Goal: Share content: Share content

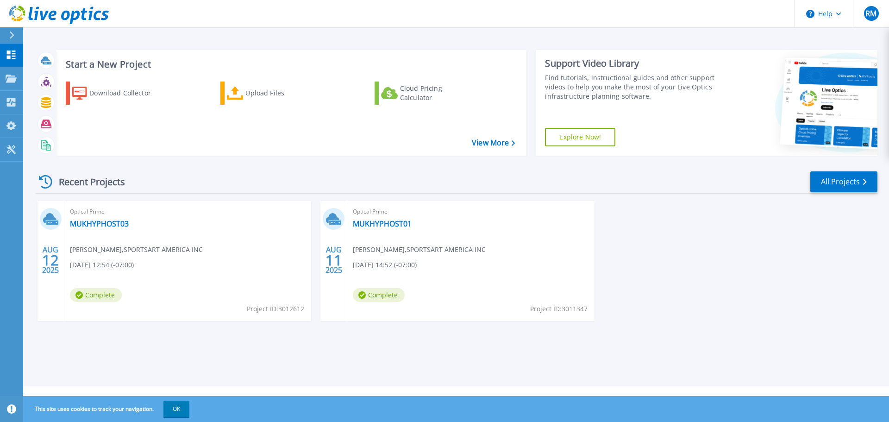
click at [387, 283] on div "Optical Prime MUKHYPHOST01 Ruben Mejia , SPORTSART AMERICA INC 08/11/2025, 14:5…" at bounding box center [470, 261] width 247 height 120
click at [122, 296] on span "Complete" at bounding box center [96, 295] width 52 height 14
click at [94, 221] on link "MUKHYPHOST03" at bounding box center [99, 223] width 59 height 9
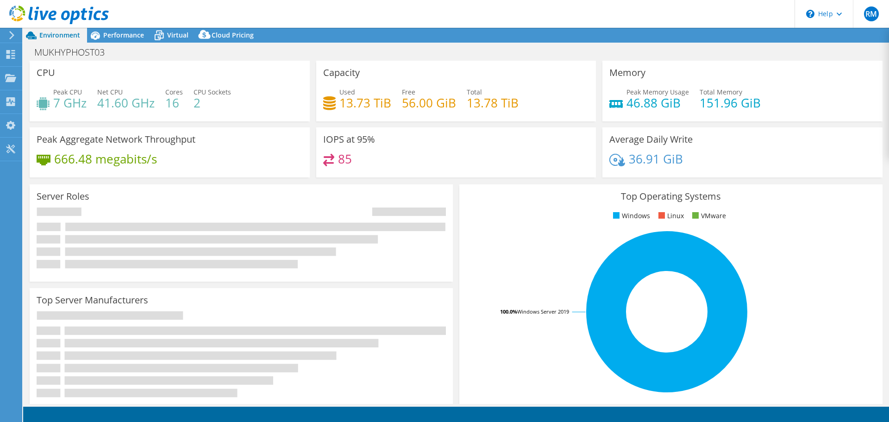
select select "USD"
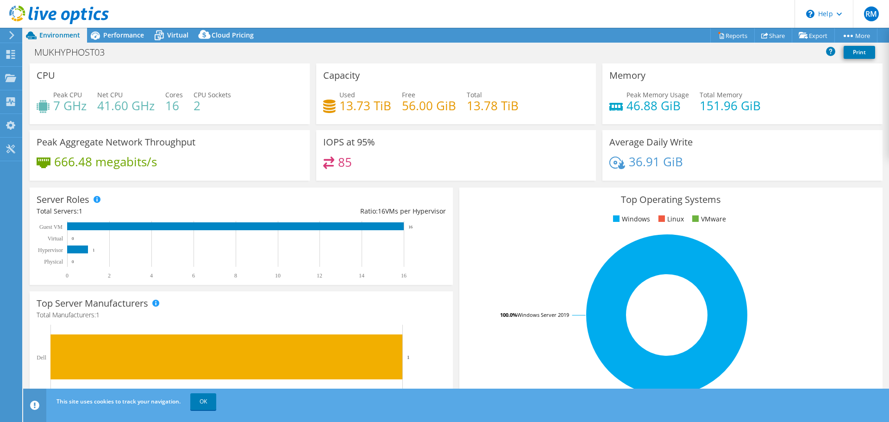
click at [341, 161] on h4 "85" at bounding box center [345, 162] width 14 height 10
click at [197, 404] on link "OK" at bounding box center [203, 401] width 26 height 17
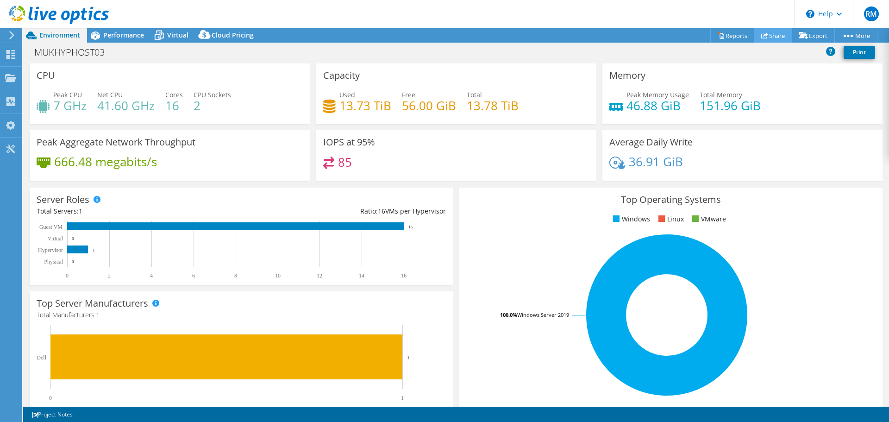
click at [765, 39] on link "Share" at bounding box center [774, 35] width 38 height 14
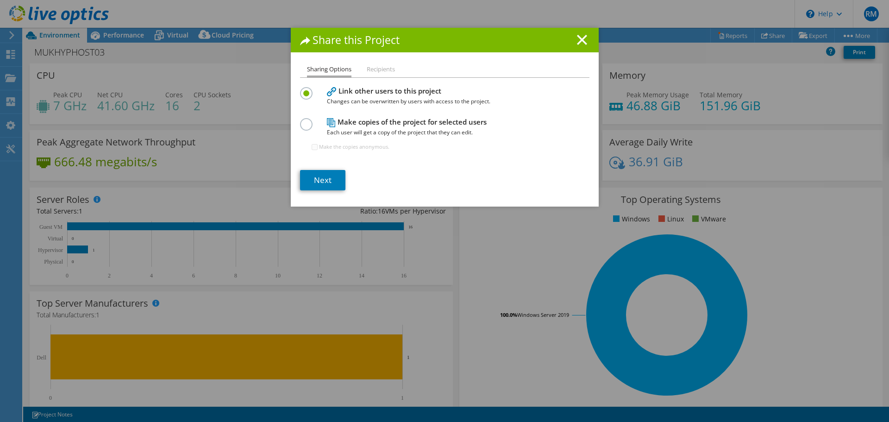
click at [379, 67] on li "Recipients" at bounding box center [381, 70] width 28 height 12
click at [378, 70] on li "Recipients" at bounding box center [381, 70] width 28 height 12
click at [318, 179] on link "Next" at bounding box center [322, 180] width 45 height 20
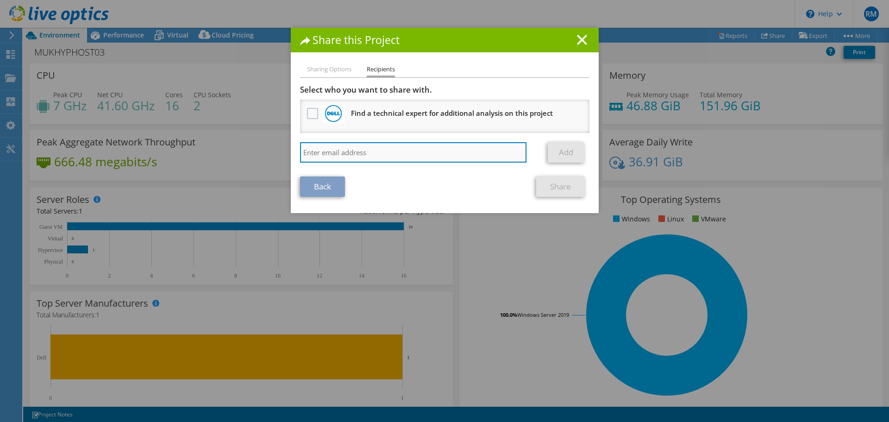
click at [336, 151] on input "search" at bounding box center [413, 152] width 227 height 20
type input "[PERSON_NAME][EMAIL_ADDRESS][DOMAIN_NAME]"
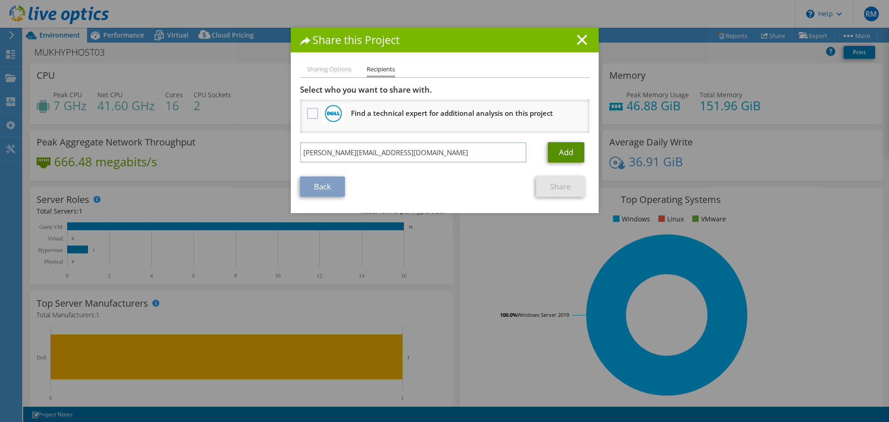
click at [550, 152] on link "Add" at bounding box center [566, 152] width 37 height 20
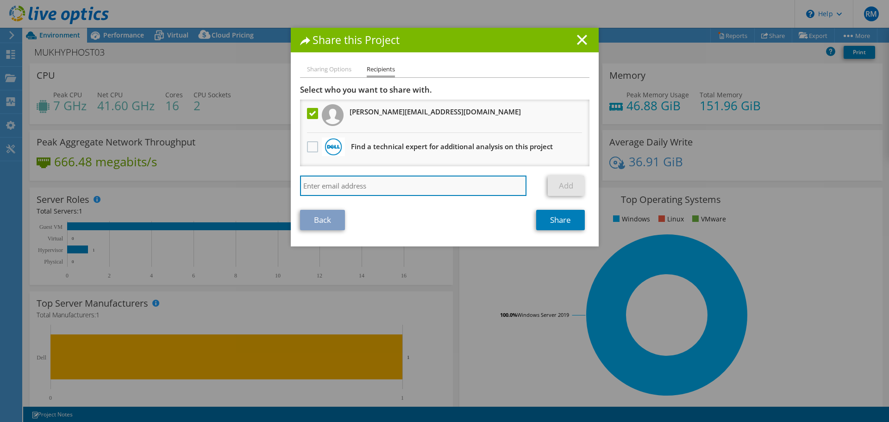
click at [353, 185] on input "search" at bounding box center [413, 186] width 227 height 20
type input "[PERSON_NAME][EMAIL_ADDRESS][PERSON_NAME][DOMAIN_NAME]"
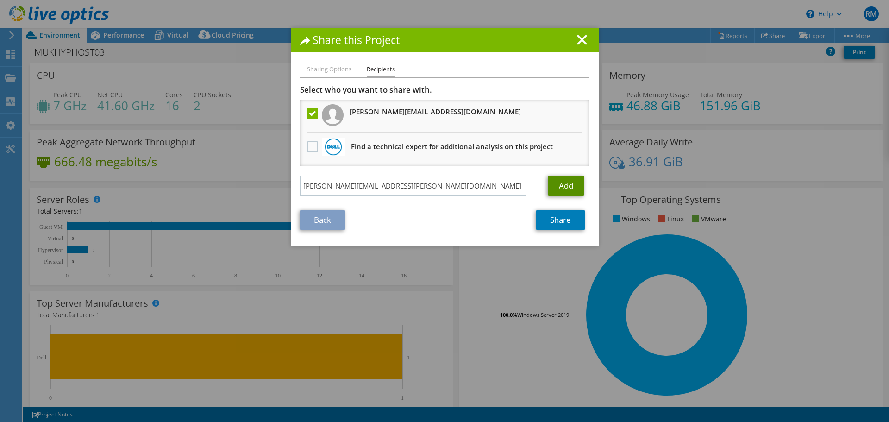
click at [556, 177] on link "Add" at bounding box center [566, 186] width 37 height 20
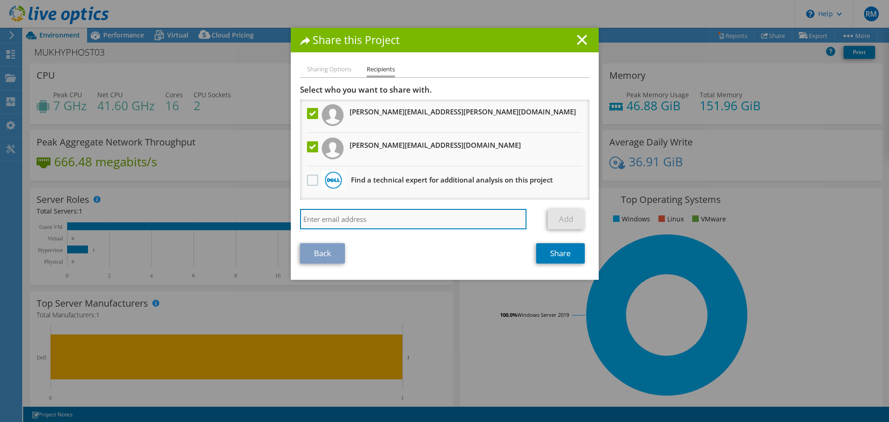
click at [392, 213] on input "search" at bounding box center [413, 219] width 227 height 20
type input "[PERSON_NAME][EMAIL_ADDRESS][PERSON_NAME][DOMAIN_NAME]"
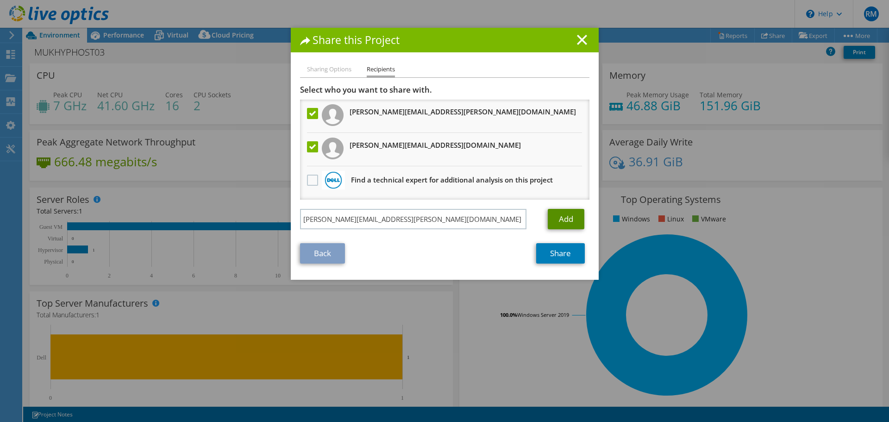
click at [560, 221] on link "Add" at bounding box center [566, 219] width 37 height 20
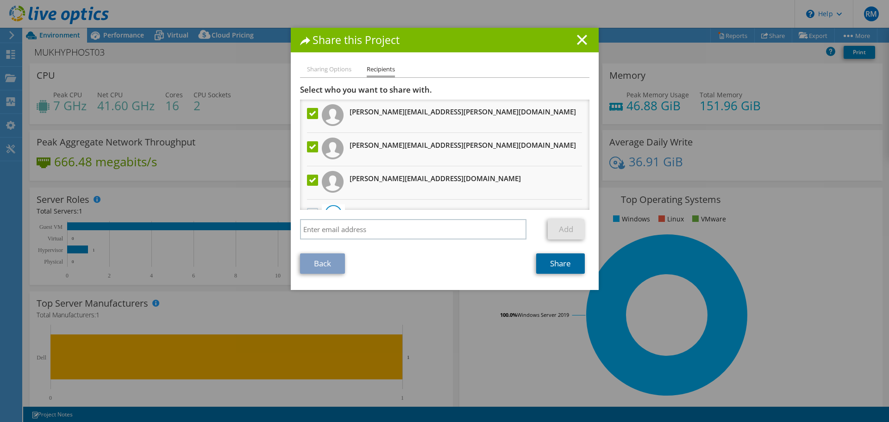
click at [560, 266] on link "Share" at bounding box center [560, 263] width 49 height 20
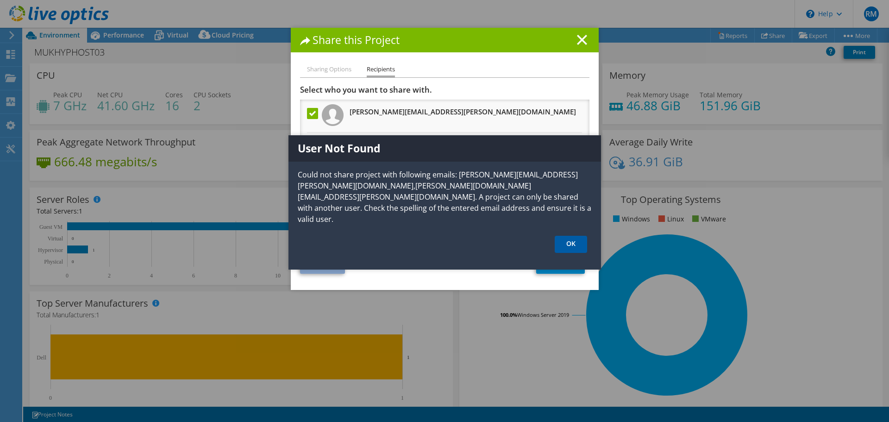
click at [568, 236] on link "OK" at bounding box center [571, 244] width 32 height 17
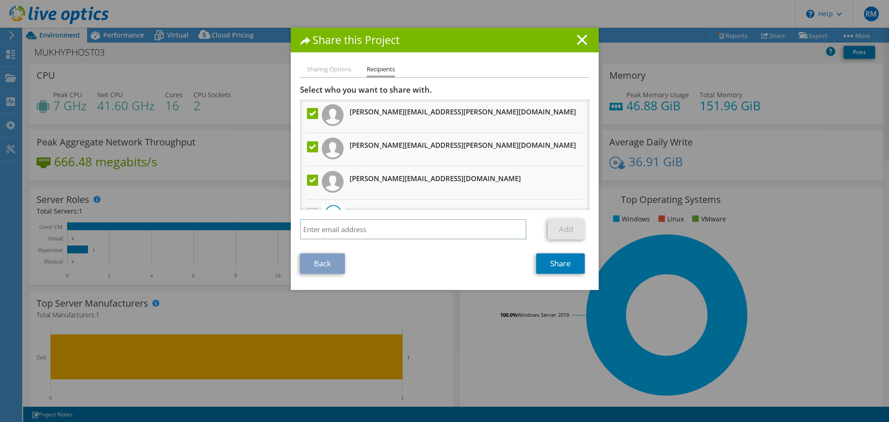
click at [576, 33] on div "Share this Project" at bounding box center [445, 40] width 308 height 25
click at [577, 41] on icon at bounding box center [582, 40] width 10 height 10
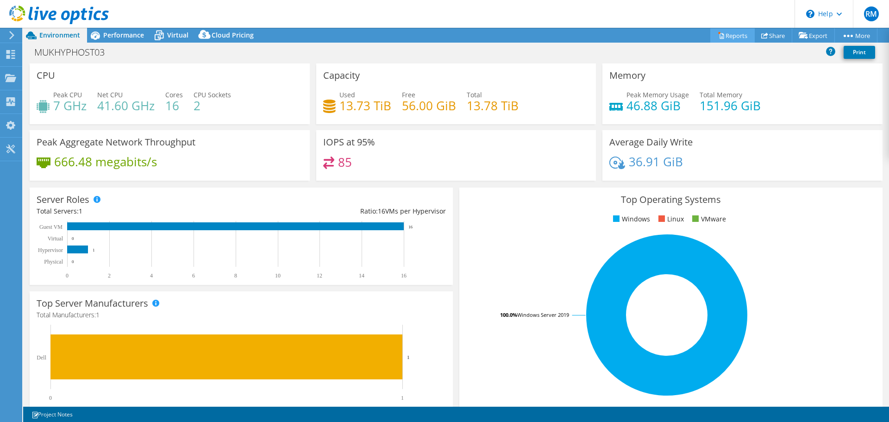
click at [727, 38] on link "Reports" at bounding box center [733, 35] width 44 height 14
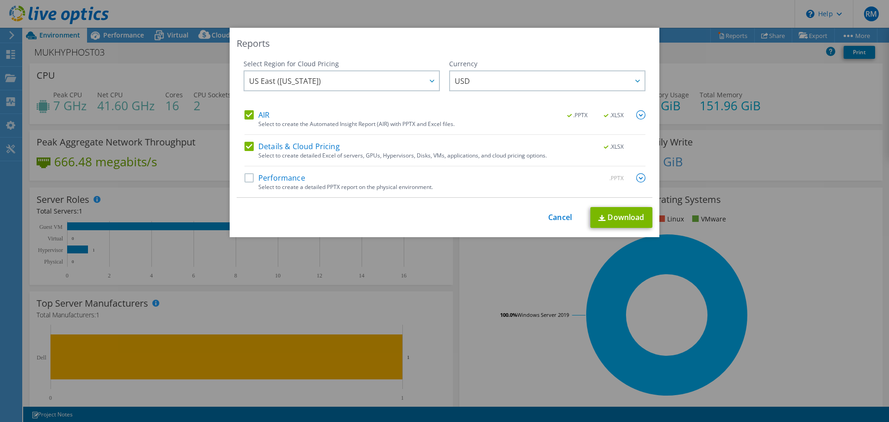
click at [284, 176] on label "Performance" at bounding box center [275, 177] width 61 height 9
click at [0, 0] on input "Performance" at bounding box center [0, 0] width 0 height 0
click at [611, 216] on link "Download" at bounding box center [622, 217] width 62 height 21
drag, startPoint x: 560, startPoint y: 219, endPoint x: 567, endPoint y: 220, distance: 6.5
click at [560, 219] on link "Cancel" at bounding box center [560, 217] width 24 height 9
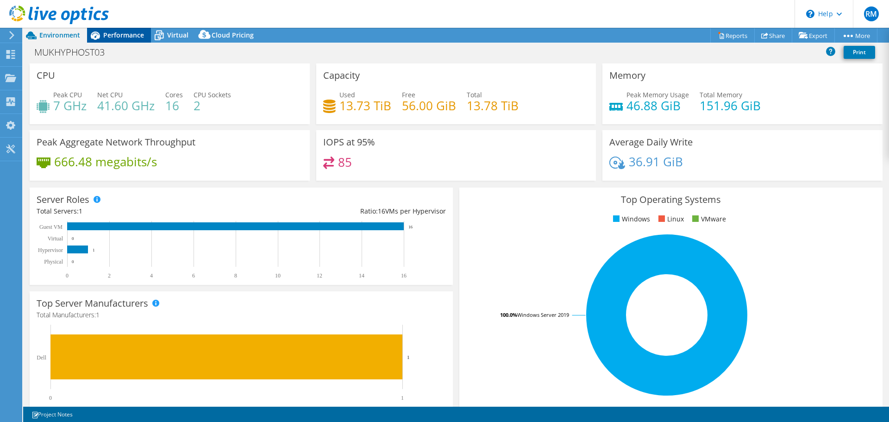
click at [114, 35] on span "Performance" at bounding box center [123, 35] width 41 height 9
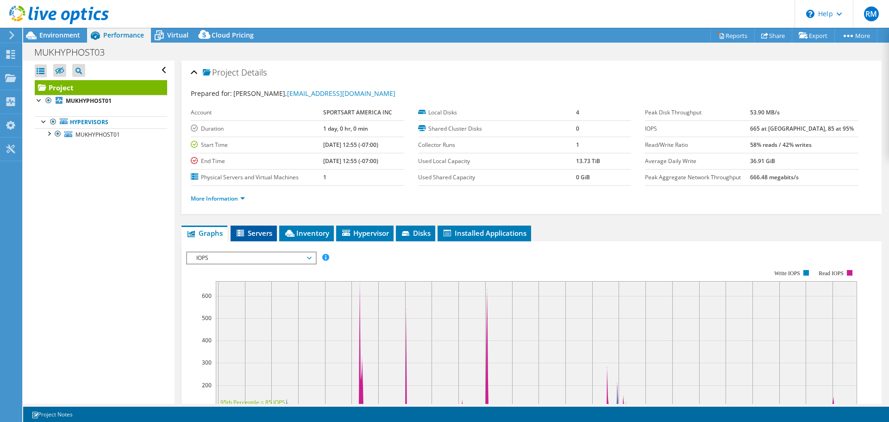
click at [261, 231] on span "Servers" at bounding box center [253, 232] width 37 height 9
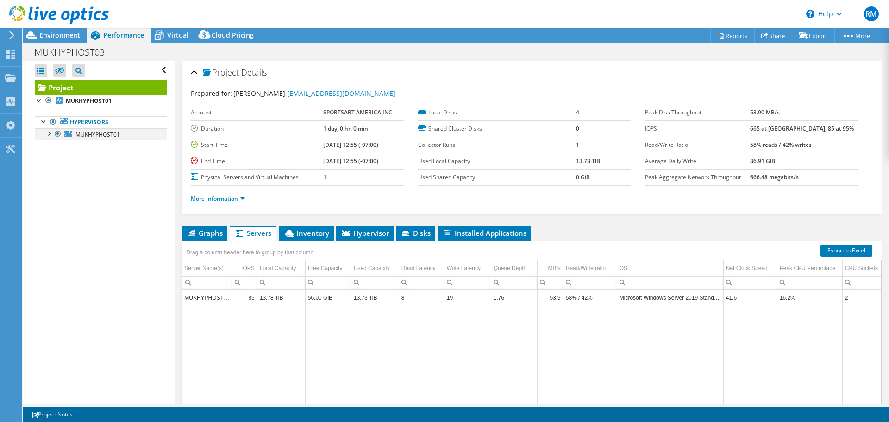
click at [46, 133] on div at bounding box center [48, 132] width 9 height 9
click at [243, 40] on div "Cloud Pricing" at bounding box center [227, 35] width 65 height 15
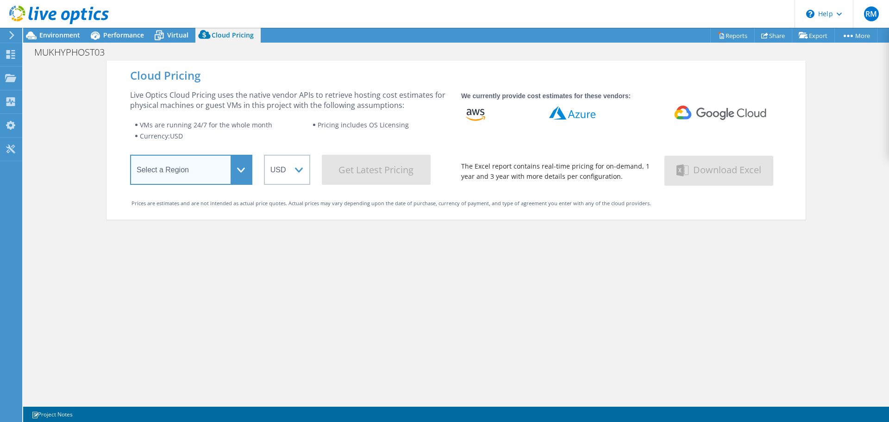
click at [242, 180] on select "Select a Region [GEOGRAPHIC_DATA] ([GEOGRAPHIC_DATA]) [GEOGRAPHIC_DATA] ([GEOGR…" at bounding box center [191, 170] width 122 height 30
select select "USWest"
click at [130, 157] on select "Select a Region [GEOGRAPHIC_DATA] ([GEOGRAPHIC_DATA]) [GEOGRAPHIC_DATA] ([GEOGR…" at bounding box center [191, 170] width 122 height 30
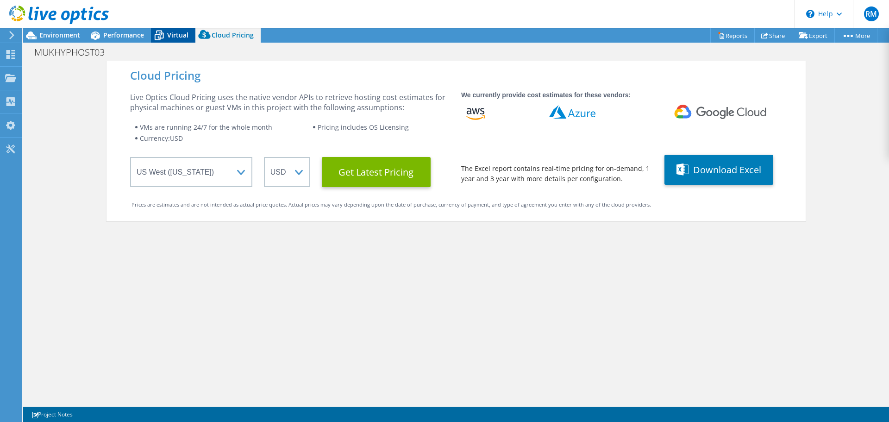
click at [163, 37] on icon at bounding box center [159, 35] width 9 height 7
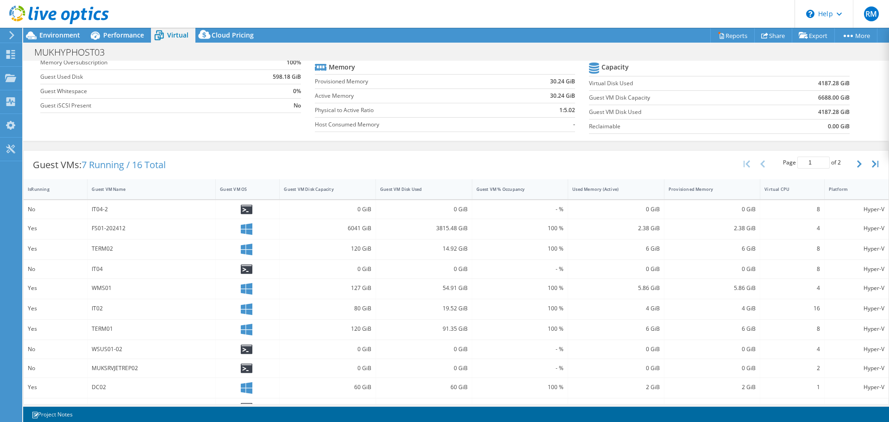
scroll to position [139, 0]
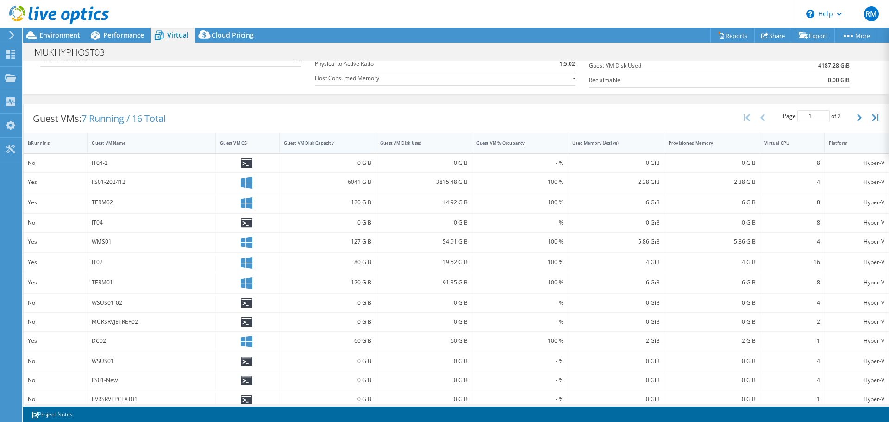
click at [302, 141] on div "Guest VM Disk Capacity" at bounding box center [322, 143] width 76 height 6
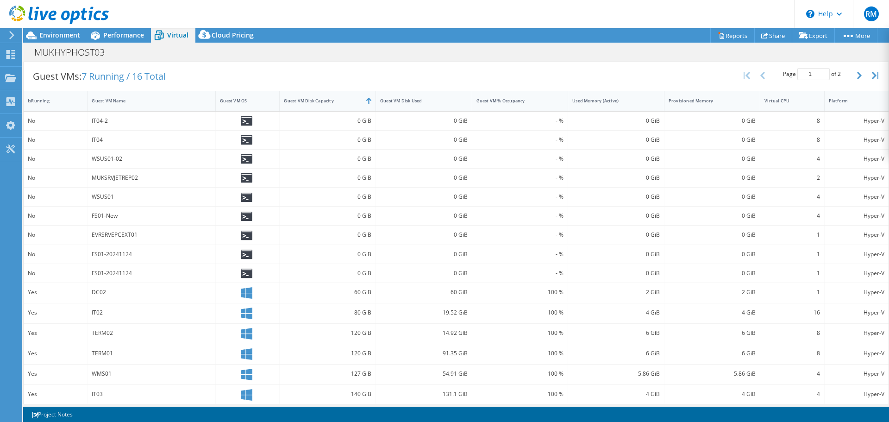
scroll to position [187, 0]
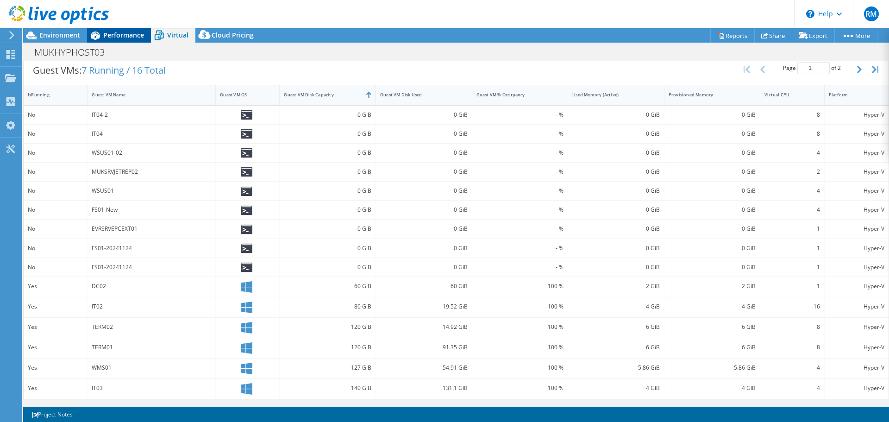
click at [110, 37] on span "Performance" at bounding box center [123, 35] width 41 height 9
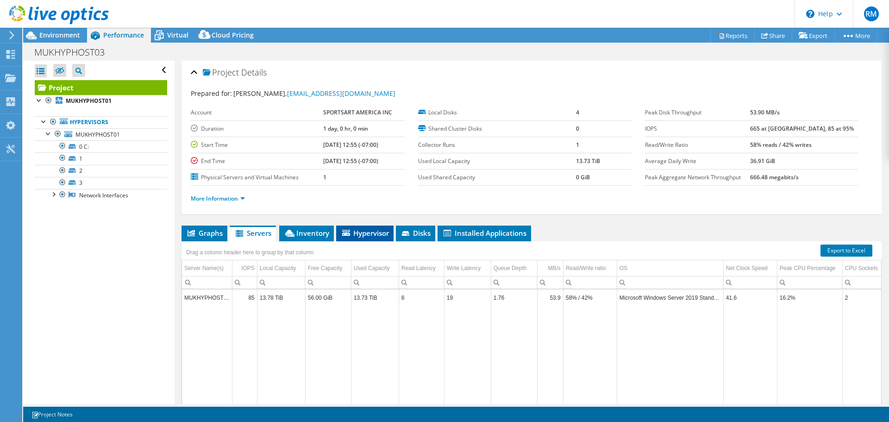
click at [377, 229] on span "Hypervisor" at bounding box center [365, 232] width 48 height 9
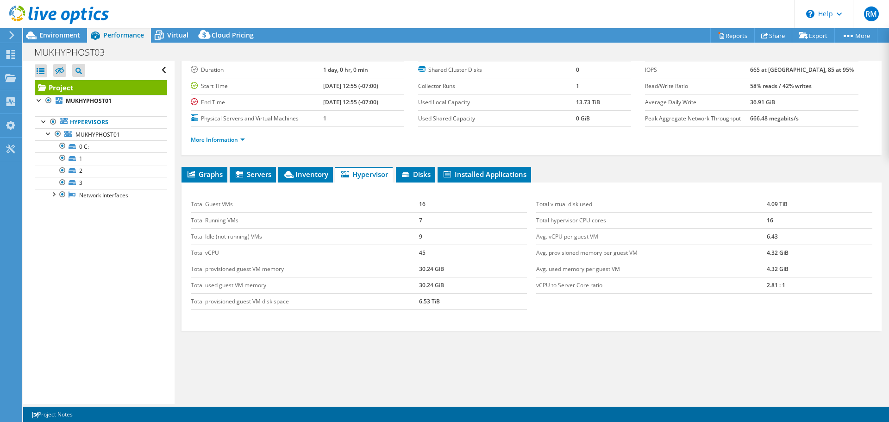
scroll to position [69, 0]
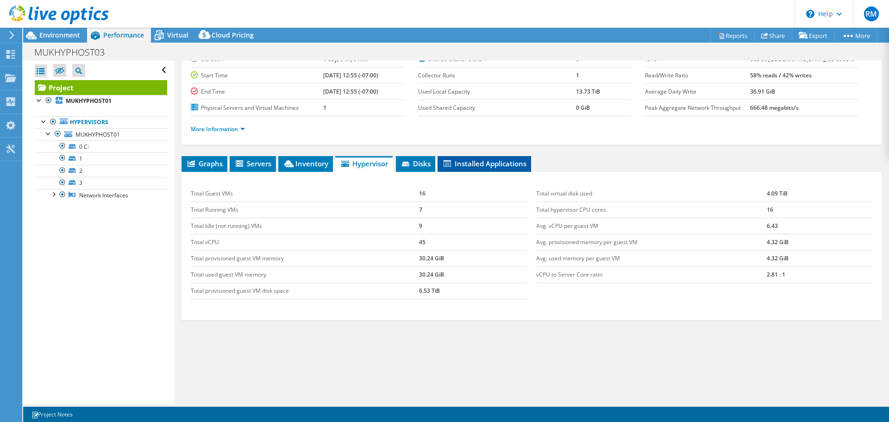
click at [456, 161] on span "Installed Applications" at bounding box center [484, 163] width 84 height 9
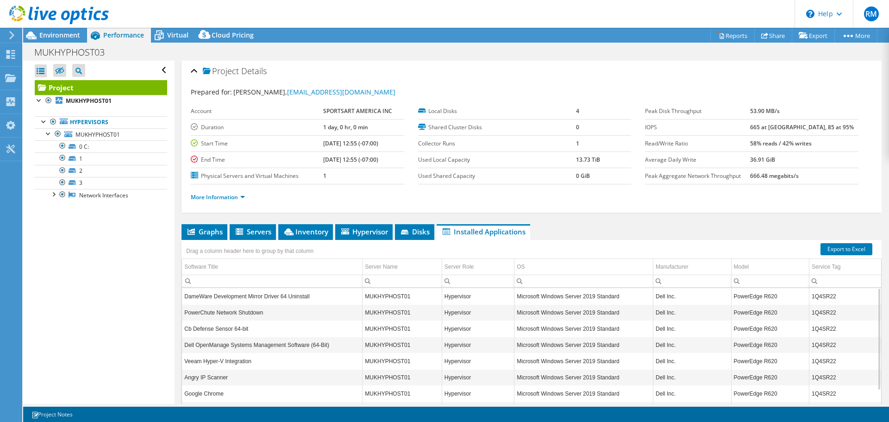
scroll to position [0, 0]
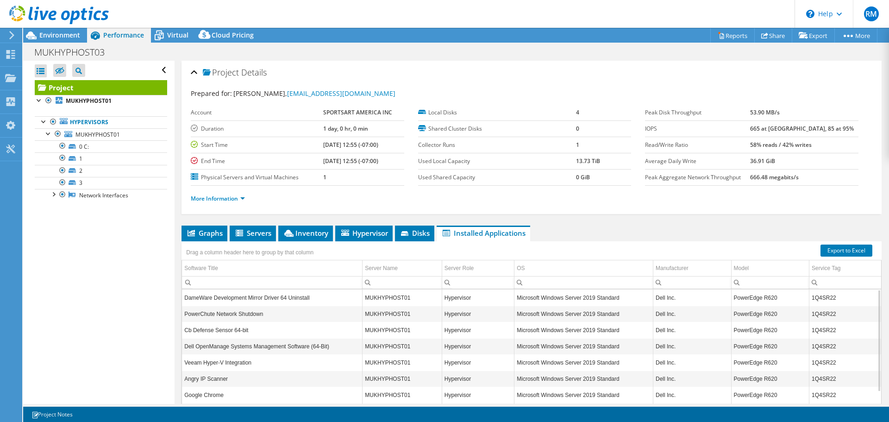
click at [11, 34] on icon at bounding box center [11, 35] width 7 height 8
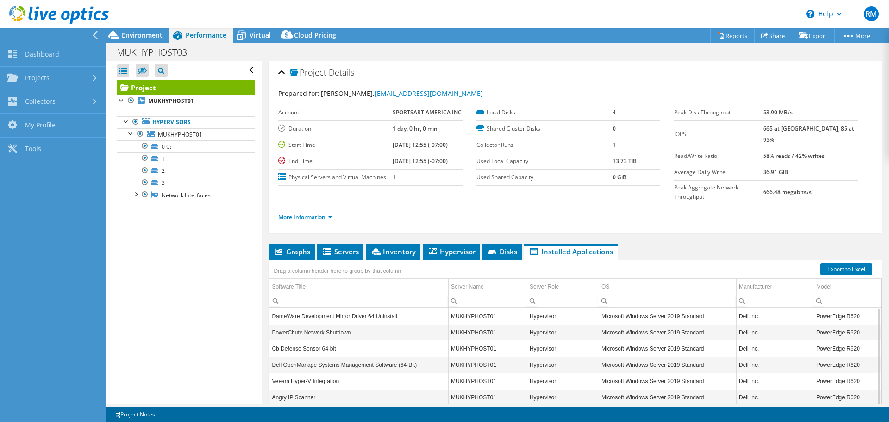
click at [149, 277] on div "Open All Close All Hide Excluded Nodes Project Tree Filter" at bounding box center [184, 232] width 156 height 343
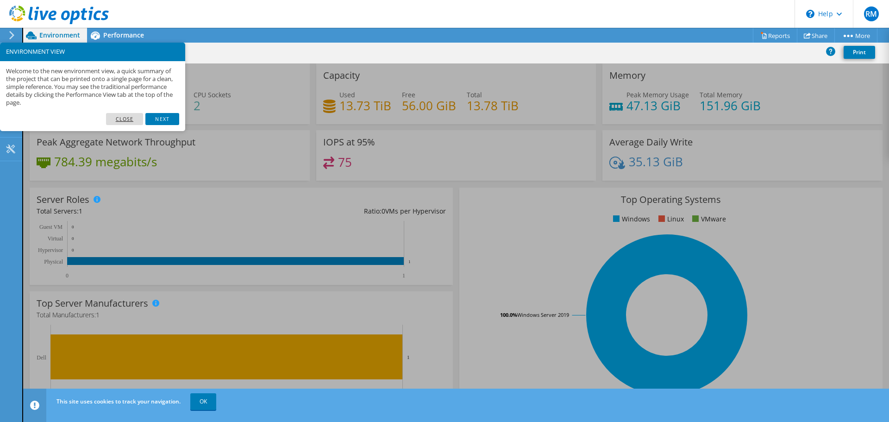
click at [128, 121] on link "Close" at bounding box center [125, 119] width 38 height 12
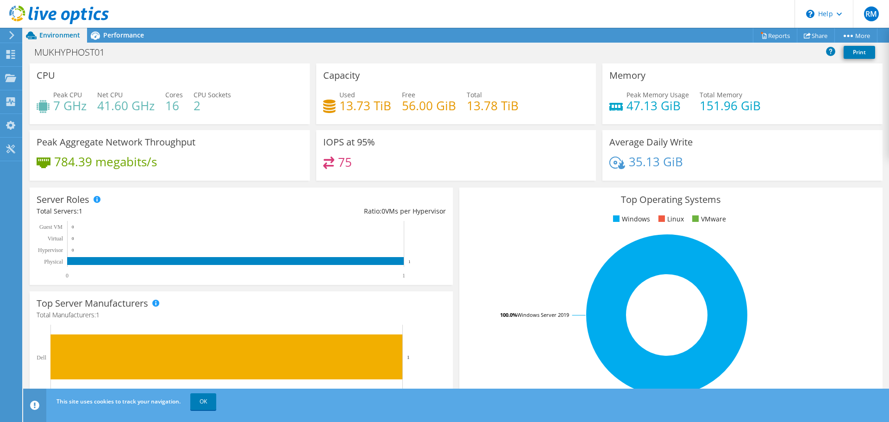
scroll to position [43, 0]
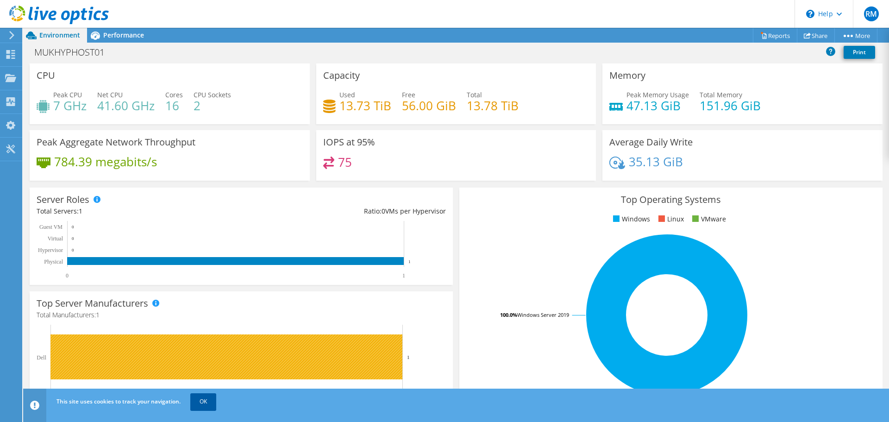
click at [207, 399] on link "OK" at bounding box center [203, 401] width 26 height 17
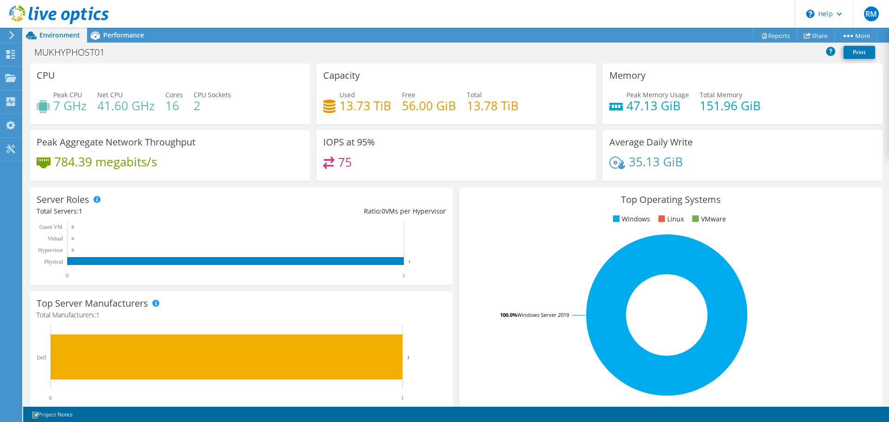
click at [340, 161] on h4 "75" at bounding box center [345, 162] width 14 height 10
click at [771, 38] on link "Reports" at bounding box center [775, 35] width 44 height 14
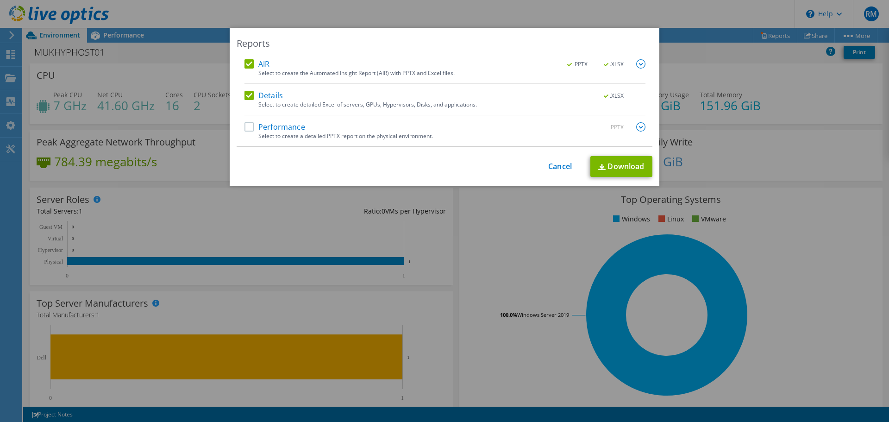
click at [262, 129] on label "Performance" at bounding box center [275, 126] width 61 height 9
click at [0, 0] on input "Performance" at bounding box center [0, 0] width 0 height 0
click at [604, 170] on link "Download" at bounding box center [622, 166] width 62 height 21
click at [551, 164] on link "Cancel" at bounding box center [560, 166] width 24 height 9
